Goal: Check status: Check status

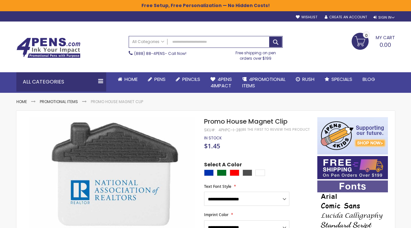
click at [376, 21] on div "Skip to Content sample Wishlist Sign Out Sign In Sign In Login Forgot Your Pass…" at bounding box center [205, 16] width 385 height 10
click at [374, 18] on div "Sign In" at bounding box center [384, 17] width 21 height 5
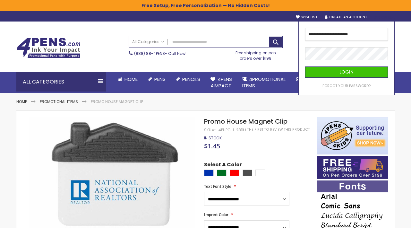
type input "**********"
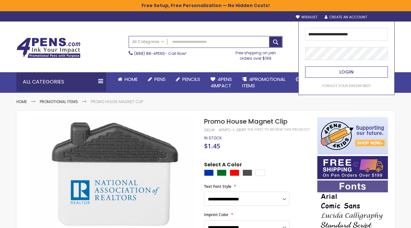
click at [355, 68] on button "Login" at bounding box center [346, 71] width 83 height 11
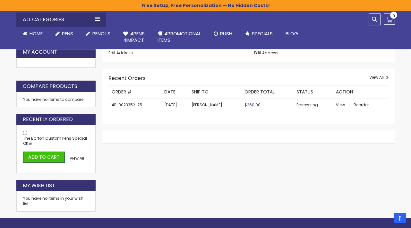
scroll to position [199, 0]
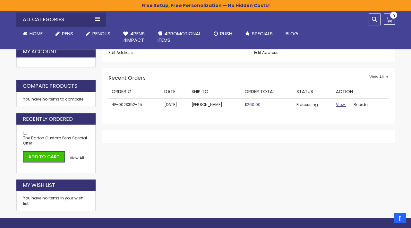
click at [339, 102] on span "View" at bounding box center [340, 104] width 9 height 5
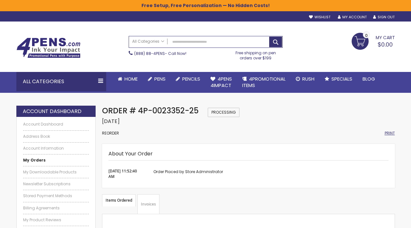
click at [390, 133] on span "Print" at bounding box center [390, 132] width 10 height 5
click at [391, 133] on span "Print" at bounding box center [390, 132] width 10 height 5
click at [373, 18] on ul "Welcome, Rocio Castellanos! Wishlist Sign Out Sign In Sign In Login Forgot Your…" at bounding box center [349, 17] width 92 height 5
click at [381, 16] on link "Sign Out" at bounding box center [384, 17] width 22 height 5
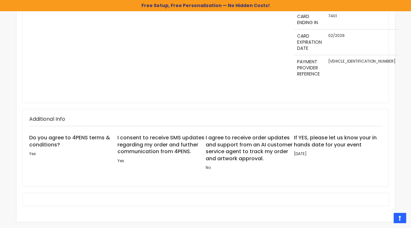
scroll to position [335, 0]
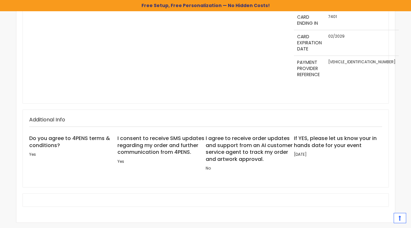
click at [402, 217] on link "Top" at bounding box center [400, 218] width 13 height 10
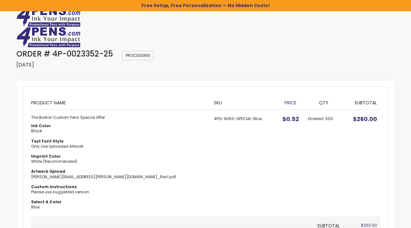
scroll to position [0, 0]
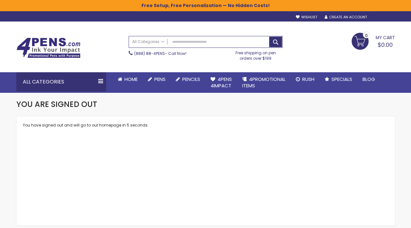
click at [388, 15] on div "Sign In" at bounding box center [384, 17] width 21 height 5
